Goal: Task Accomplishment & Management: Complete application form

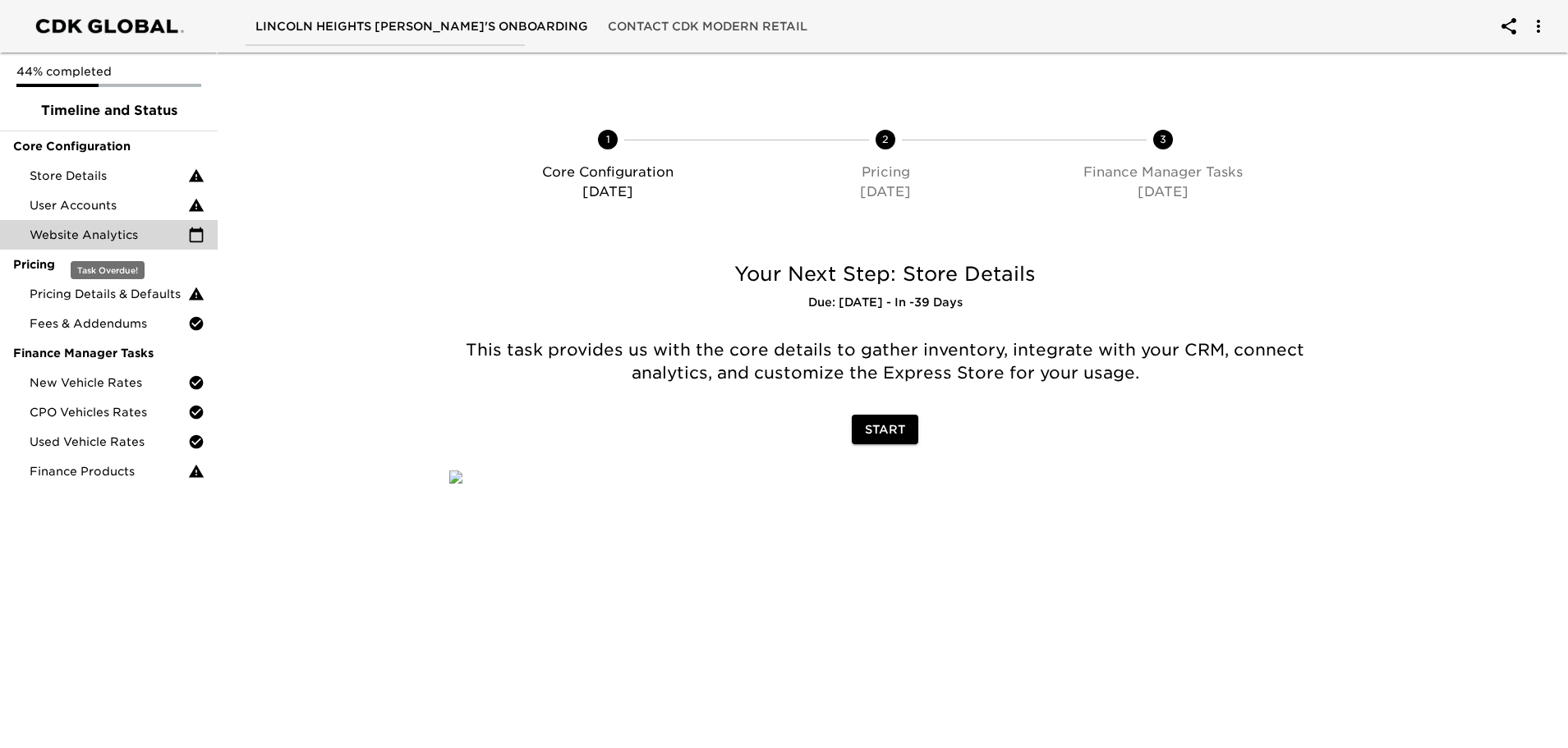
click at [147, 232] on span "Website Analytics" at bounding box center [109, 235] width 158 height 17
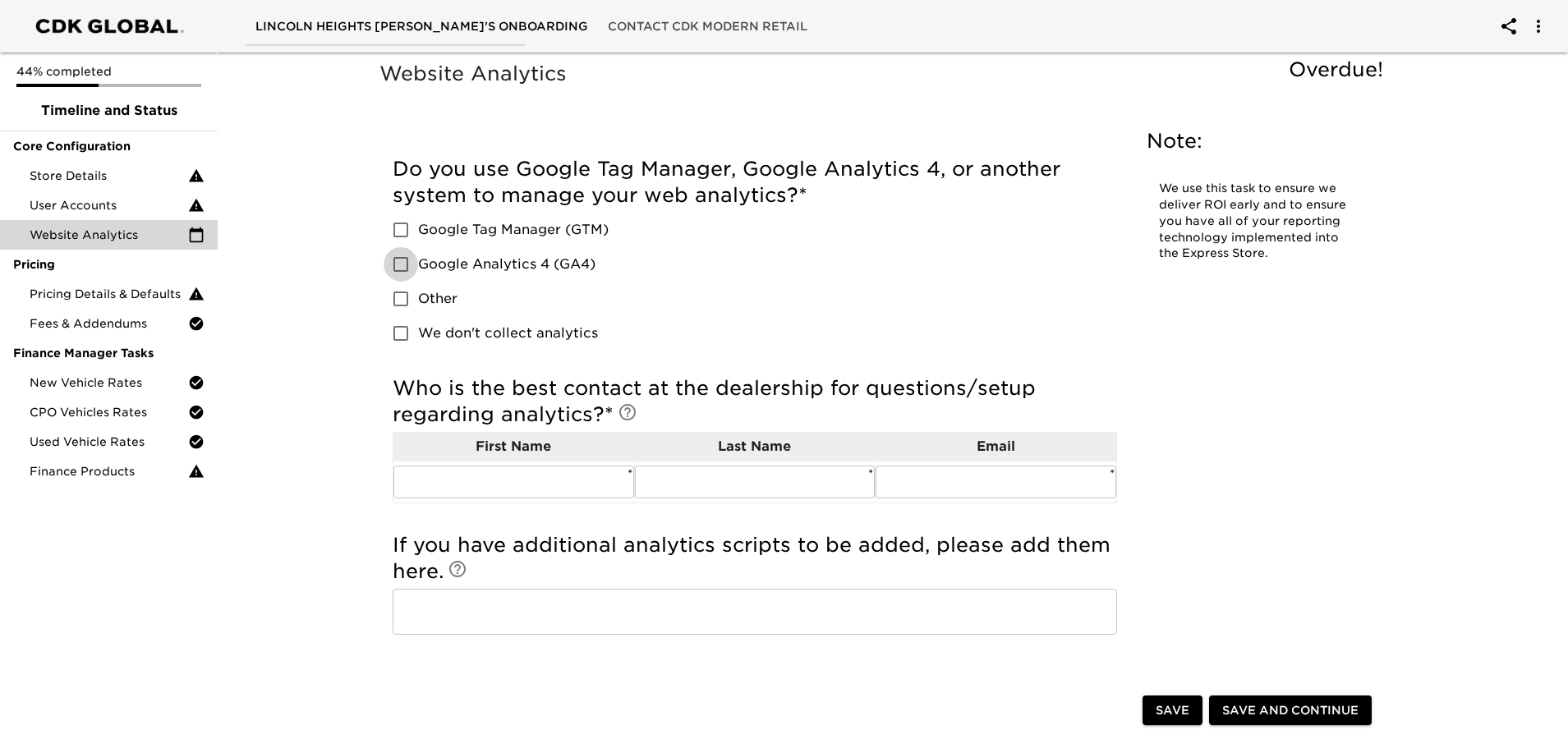
click at [402, 272] on input "Google Analytics 4 (GA4)" at bounding box center [401, 264] width 35 height 35
checkbox input "true"
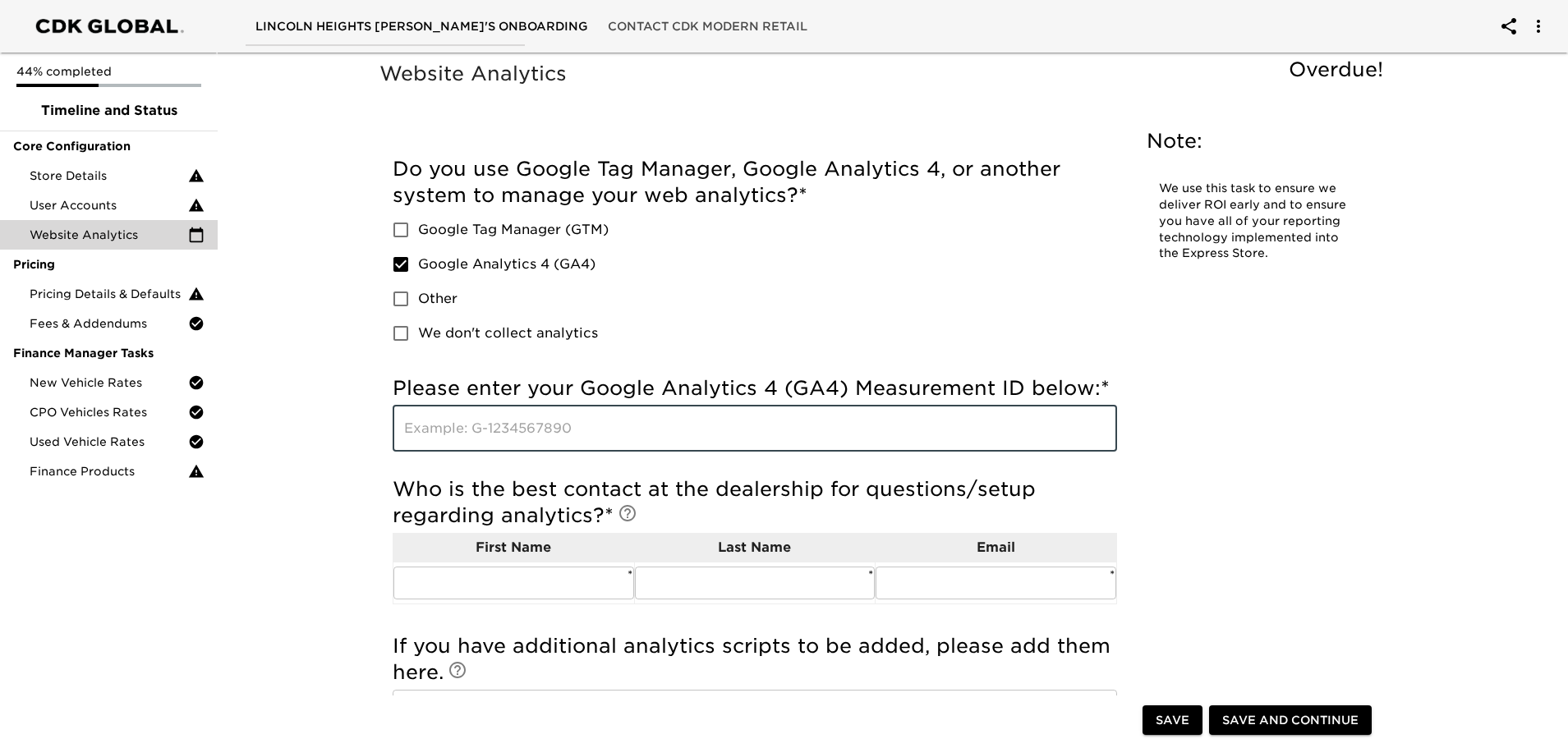
paste input "G-TPC0BPG8QE"
type input "G-TPC0BPG8QE"
click at [596, 588] on input "text" at bounding box center [514, 583] width 241 height 33
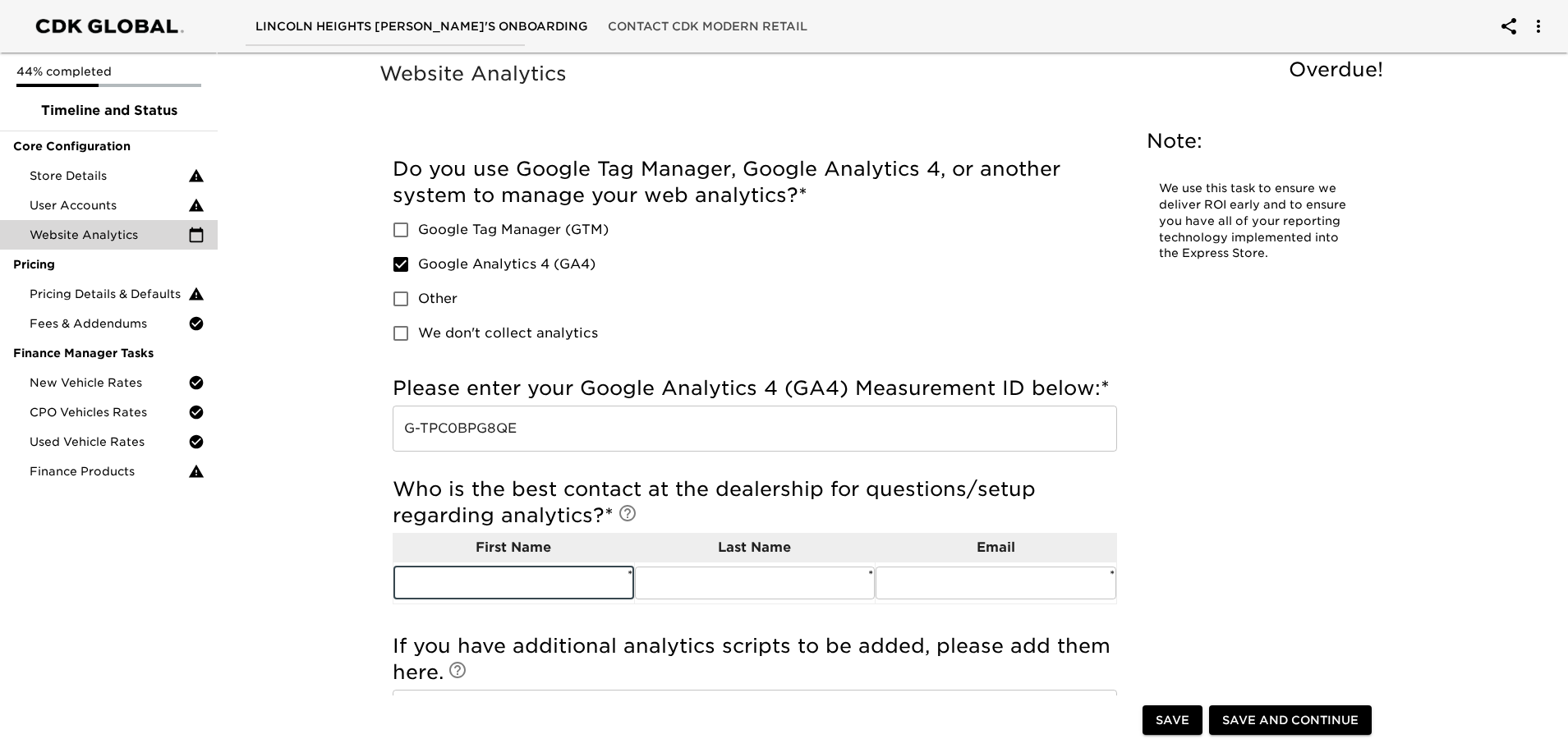
click at [1172, 708] on button "Save" at bounding box center [1172, 721] width 60 height 31
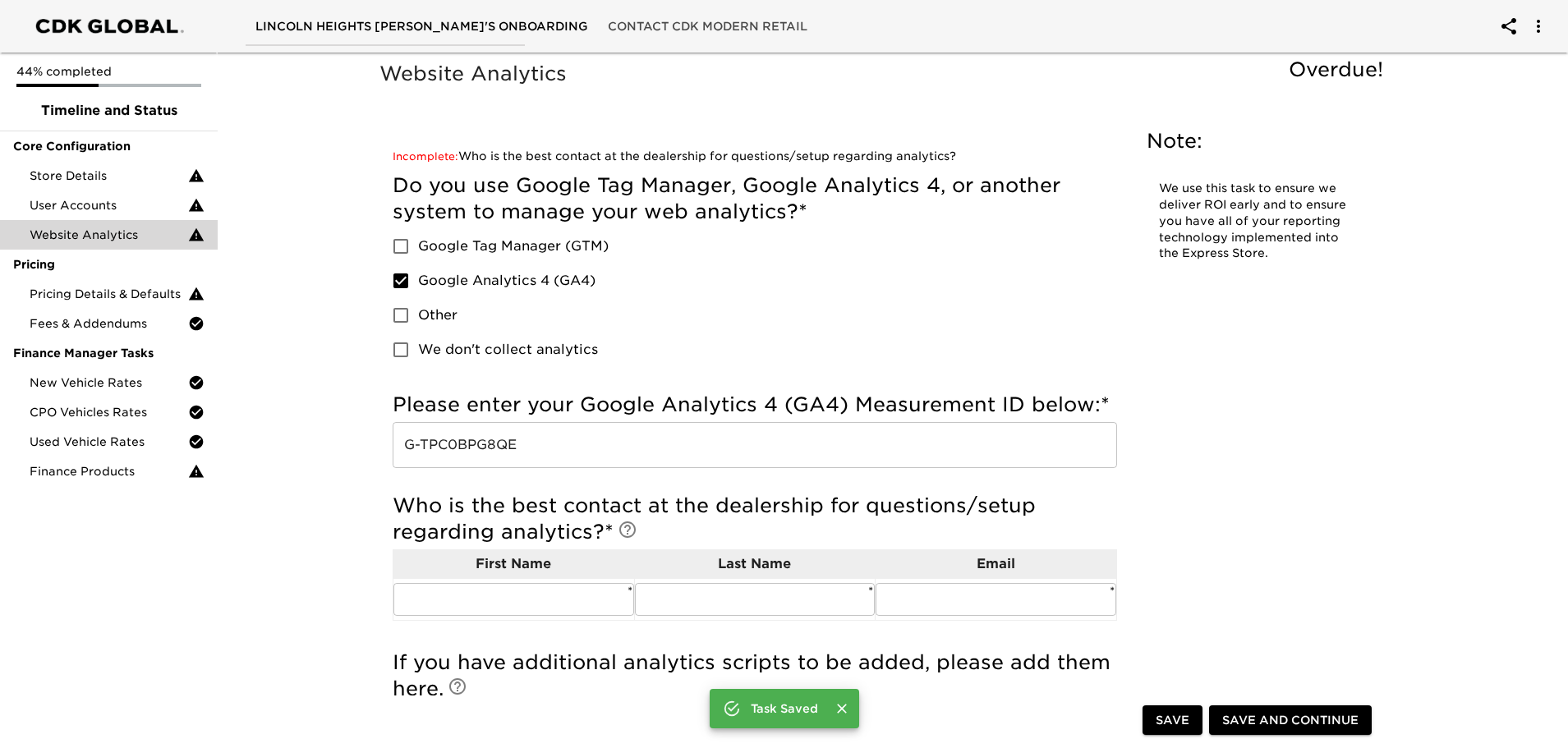
click at [1261, 712] on span "Save and Continue" at bounding box center [1290, 721] width 137 height 21
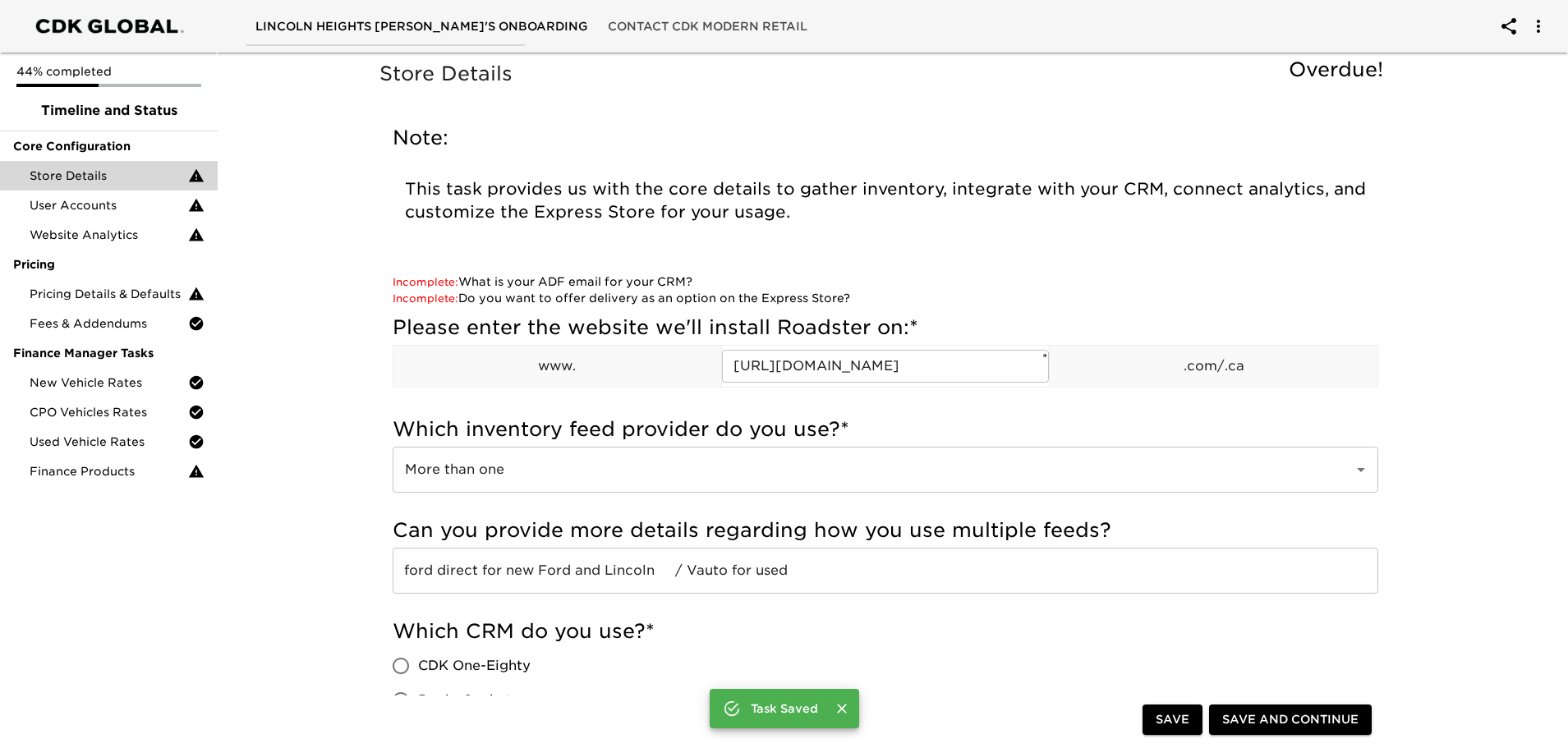
scroll to position [82, 0]
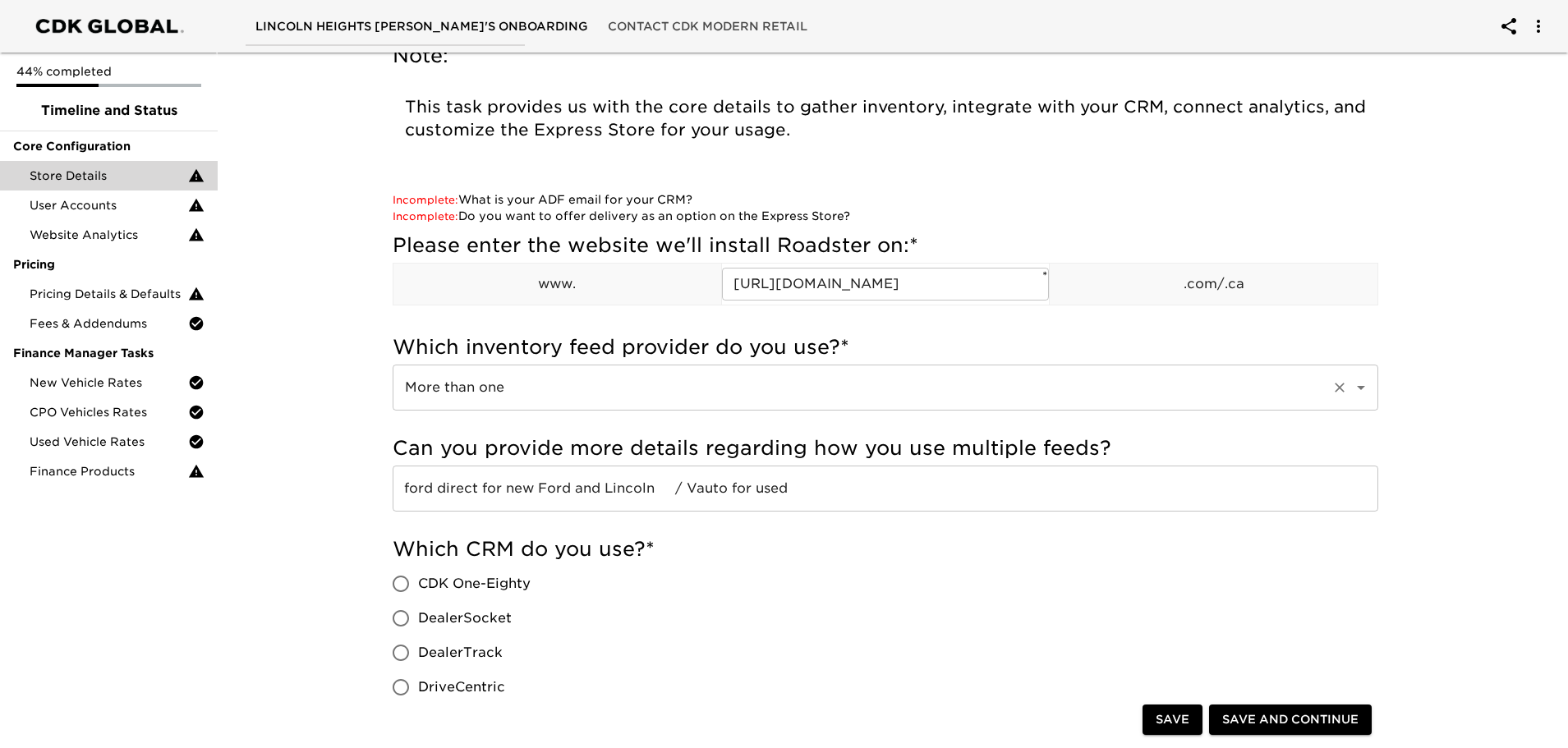
click at [726, 394] on input "More than one" at bounding box center [862, 388] width 925 height 31
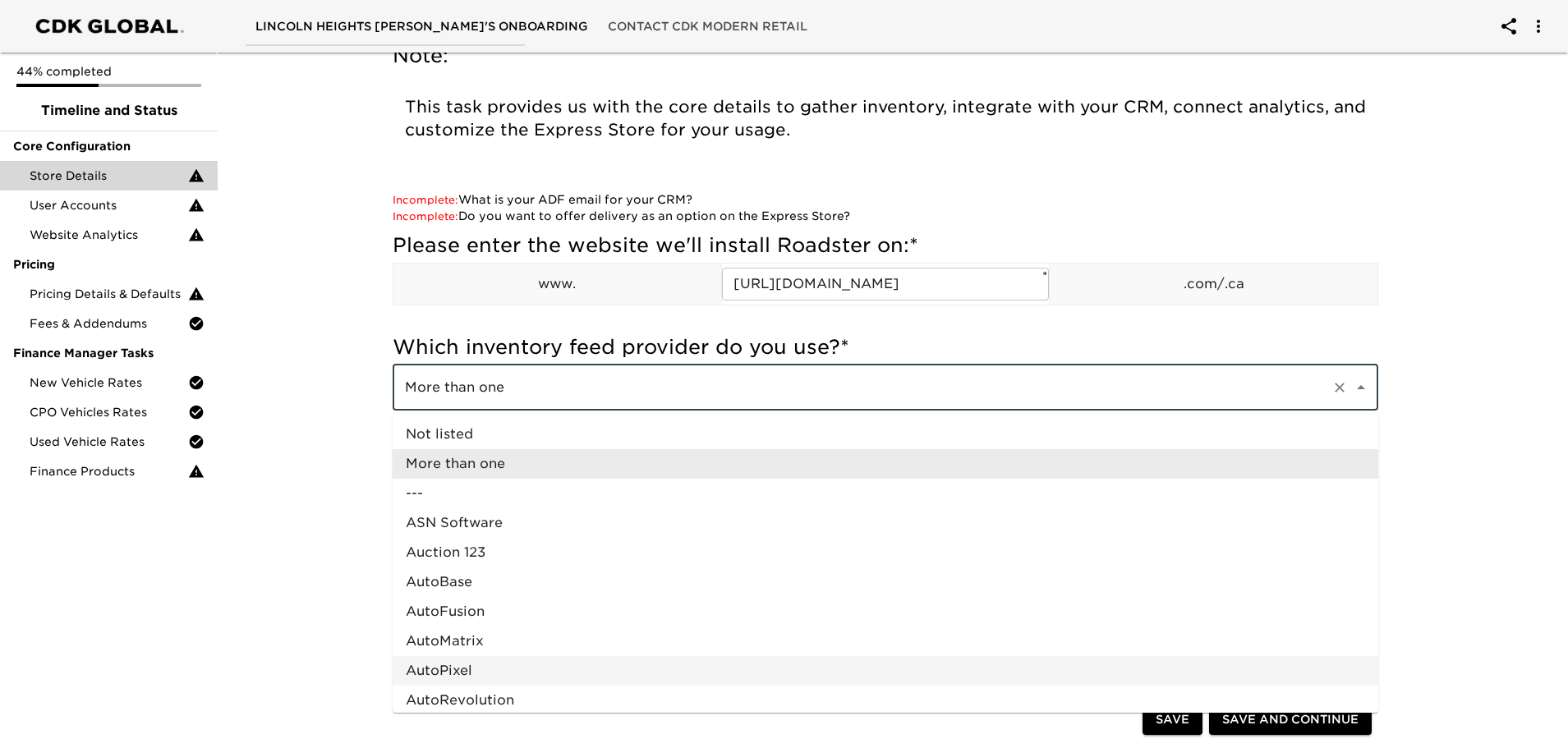
scroll to position [0, 0]
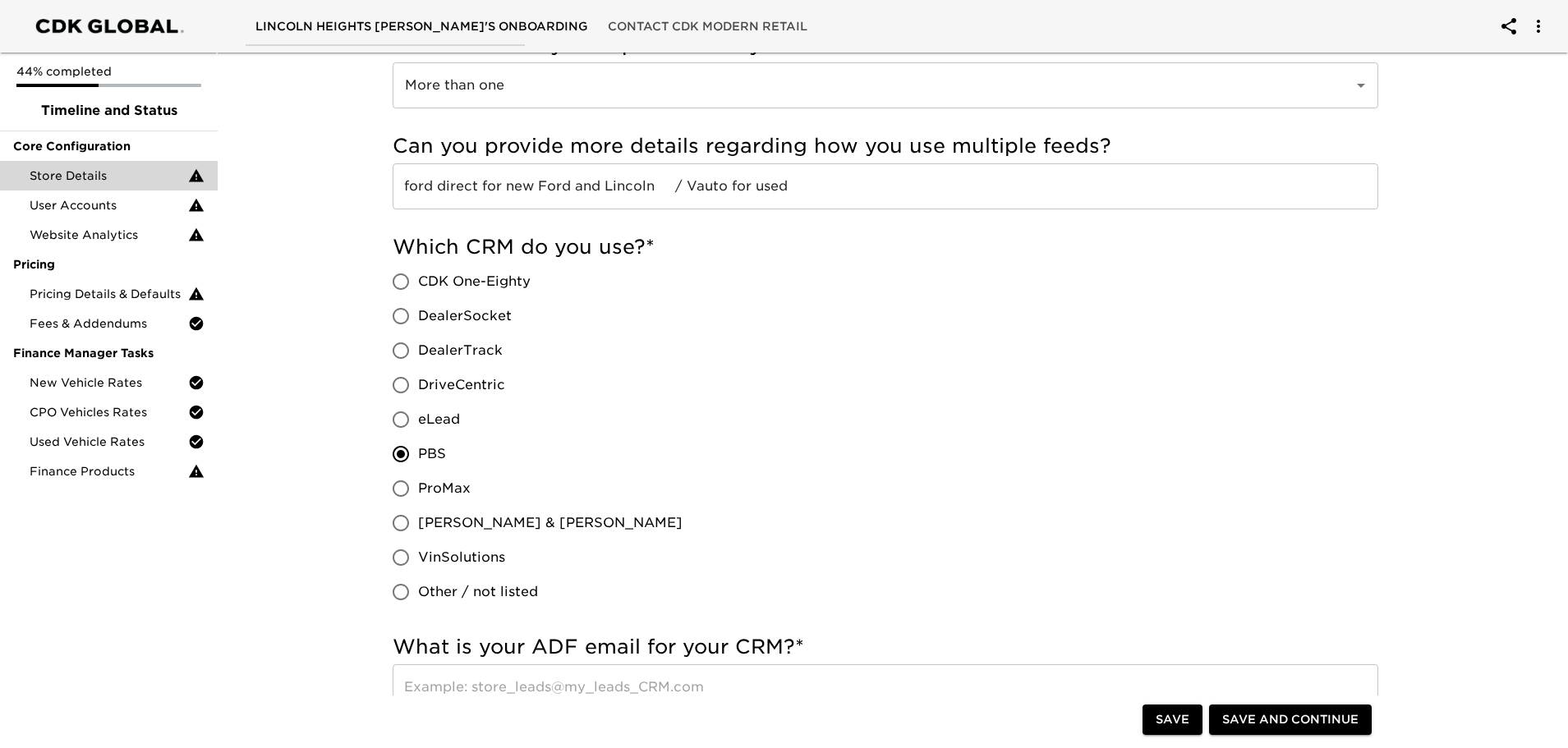
scroll to position [411, 0]
